Goal: Transaction & Acquisition: Purchase product/service

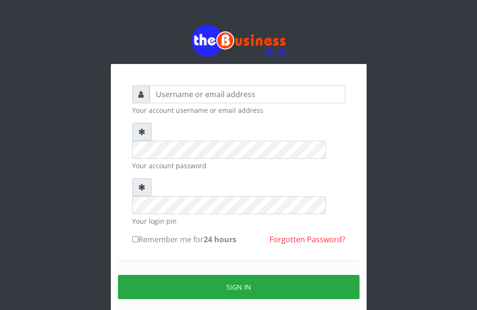
click at [190, 96] on input "text" at bounding box center [248, 94] width 196 height 18
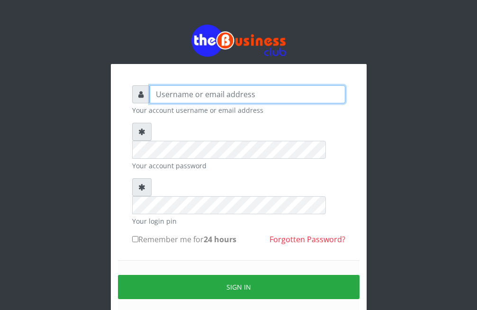
click at [205, 92] on input "text" at bounding box center [248, 94] width 196 height 18
click at [182, 94] on input "text" at bounding box center [248, 94] width 196 height 18
type input "[PERSON_NAME]"
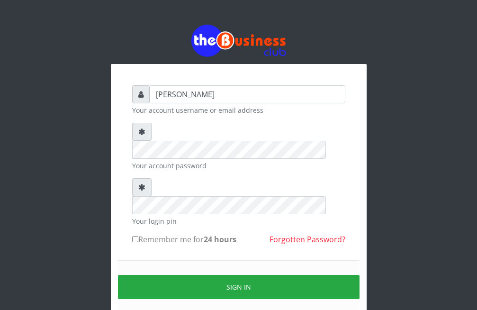
click at [135, 236] on input "Remember me for 24 hours" at bounding box center [135, 239] width 6 height 6
checkbox input "true"
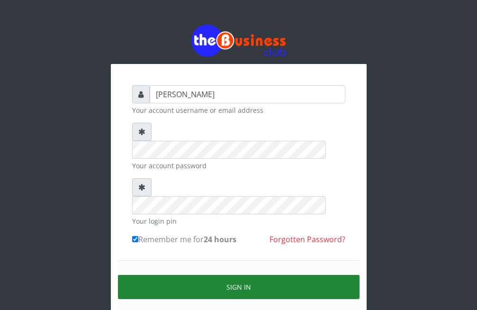
click at [222, 275] on button "Sign in" at bounding box center [239, 287] width 242 height 24
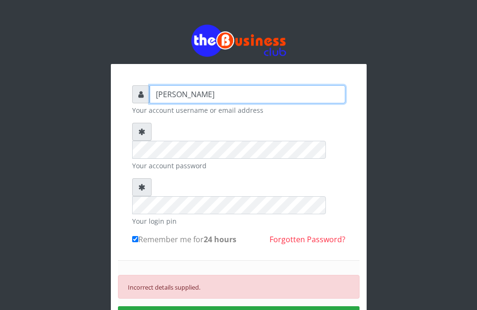
click at [230, 90] on input "[PERSON_NAME]" at bounding box center [248, 94] width 196 height 18
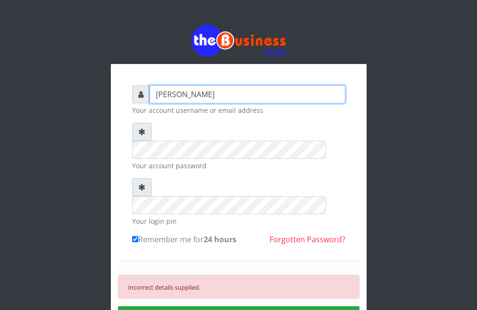
click at [232, 95] on input "Ayantoye Veronica" at bounding box center [248, 94] width 196 height 18
type input "A"
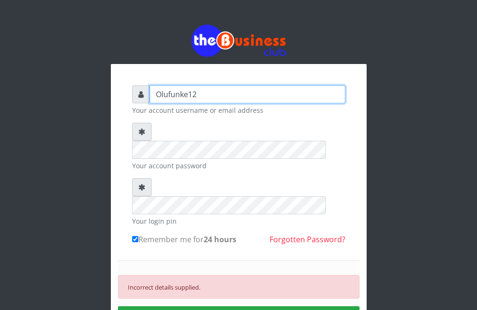
click at [189, 93] on input "Olufunke12" at bounding box center [248, 94] width 196 height 18
type input "Ayantoye12"
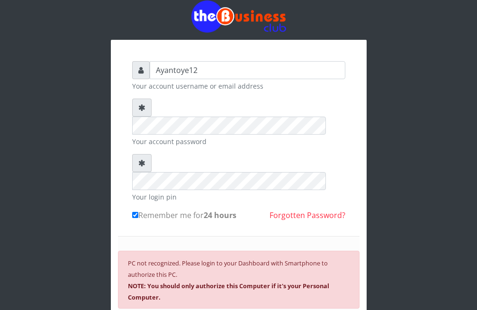
scroll to position [48, 0]
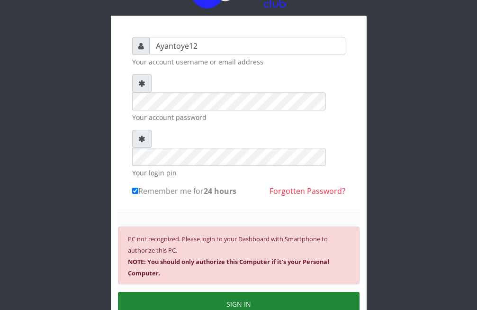
click at [294, 292] on button "SIGN IN" at bounding box center [239, 304] width 242 height 24
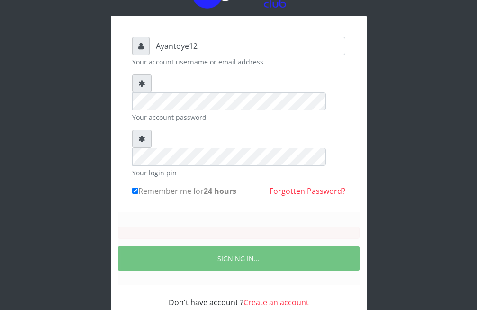
scroll to position [32, 0]
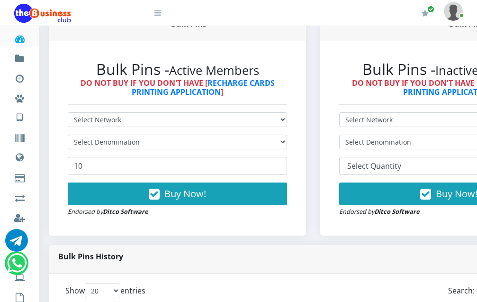
scroll to position [257, 0]
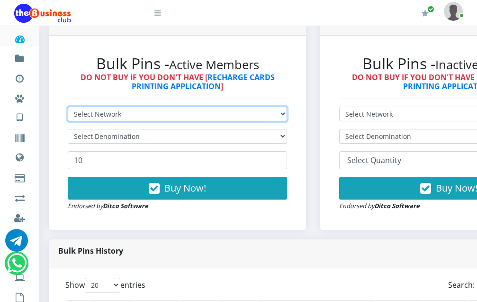
click at [287, 108] on select "Select Network MTN Globacom 9Mobile Airtel" at bounding box center [177, 114] width 219 height 15
select select "Airtel"
click at [0, 0] on option "Airtel" at bounding box center [0, 0] width 0 height 0
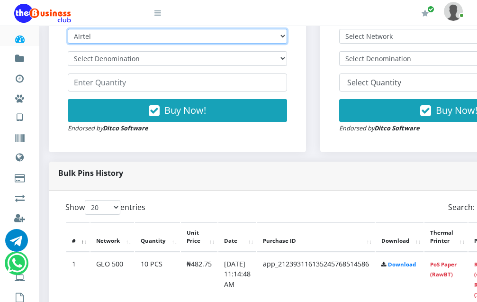
scroll to position [320, 0]
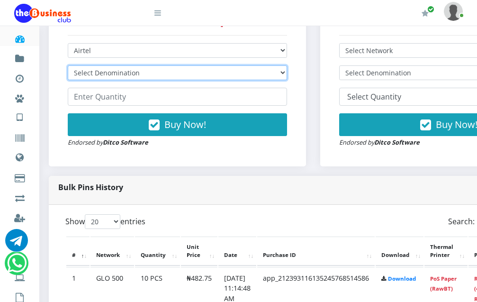
click at [68, 65] on select "Select Denomination Airtel NGN100 - ₦96.38 Airtel NGN200 - ₦192.76 Airtel NGN50…" at bounding box center [177, 72] width 219 height 15
select select "481.9-500"
click at [0, 0] on option "Airtel NGN500 - ₦481.90" at bounding box center [0, 0] width 0 height 0
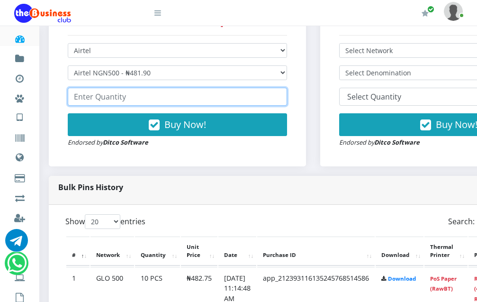
click at [249, 90] on input "number" at bounding box center [177, 97] width 219 height 18
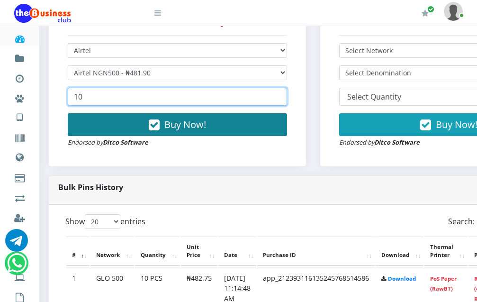
type input "10"
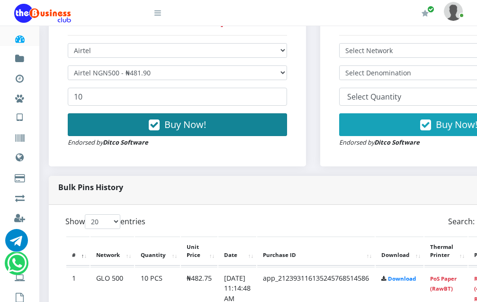
click at [218, 122] on button "Buy Now!" at bounding box center [177, 124] width 219 height 23
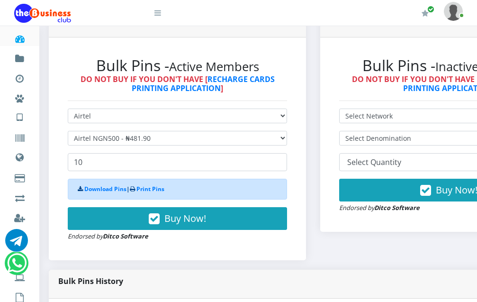
scroll to position [252, 0]
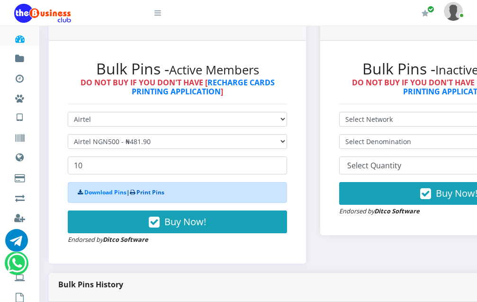
click at [142, 188] on link "Print Pins" at bounding box center [150, 192] width 28 height 8
